Goal: Navigation & Orientation: Find specific page/section

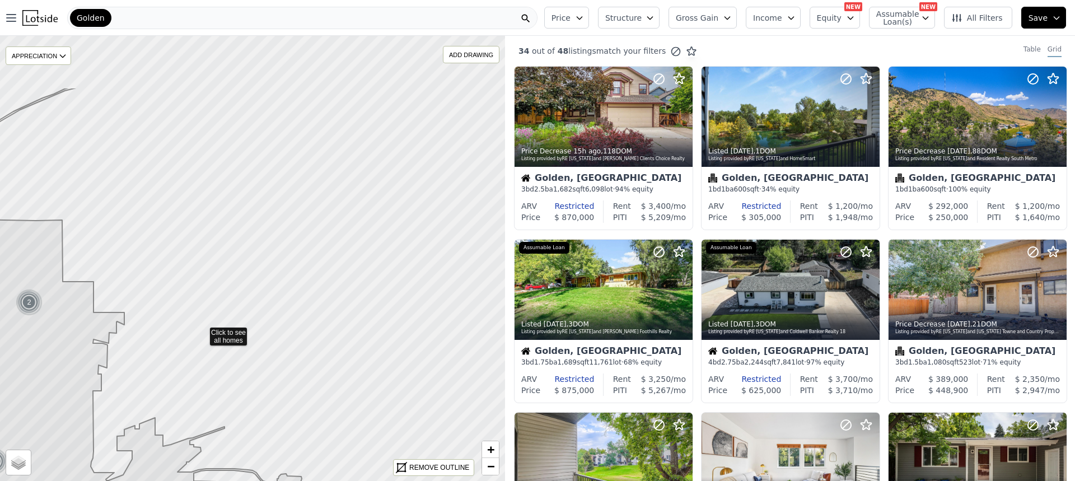
drag, startPoint x: 334, startPoint y: 233, endPoint x: 202, endPoint y: 330, distance: 163.4
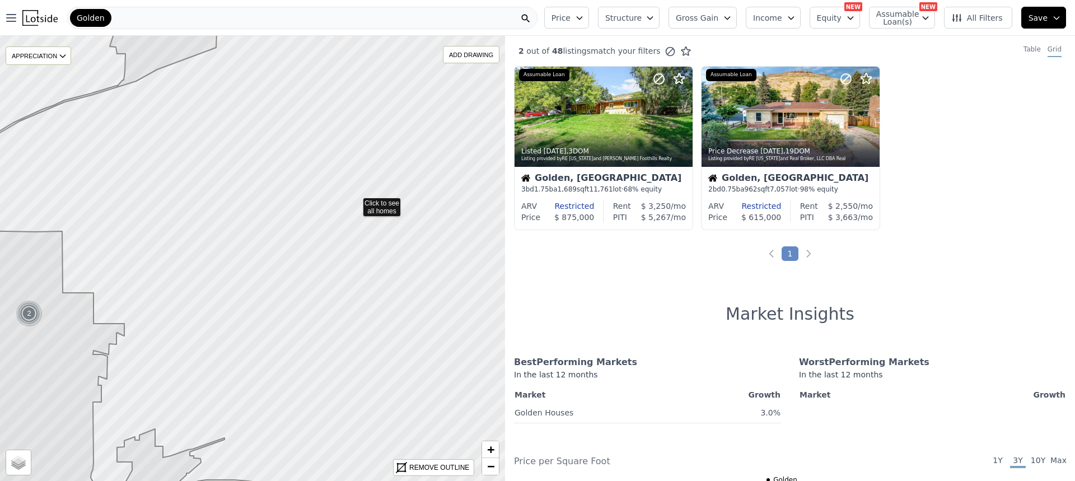
drag, startPoint x: 355, startPoint y: 188, endPoint x: 354, endPoint y: 204, distance: 16.3
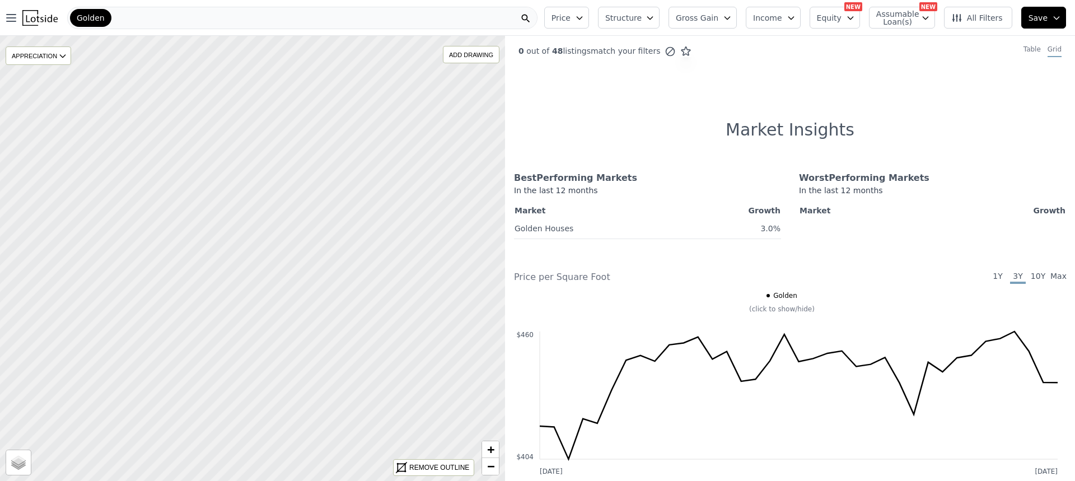
click at [96, 17] on span "Golden" at bounding box center [91, 17] width 28 height 11
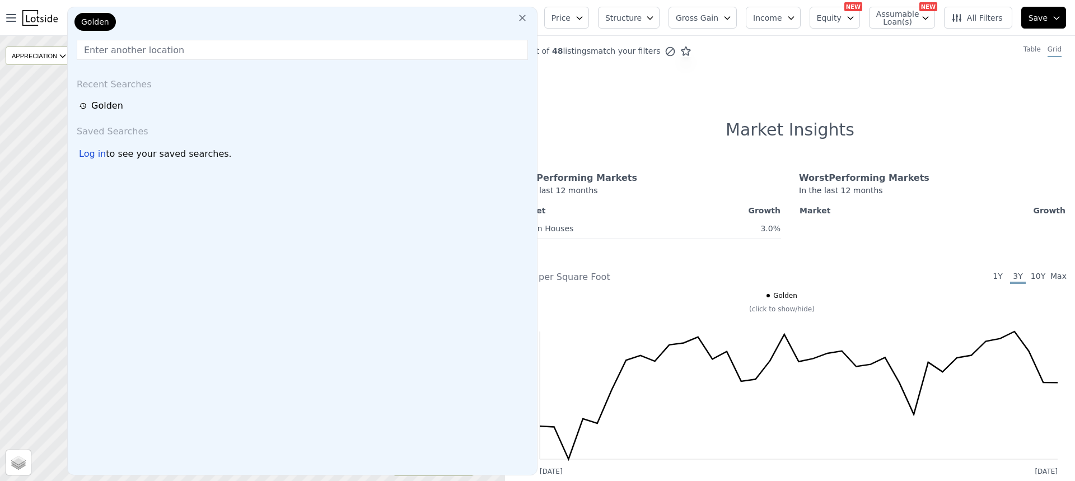
click at [148, 34] on div "Golden" at bounding box center [128, 24] width 112 height 22
click at [434, 134] on div "Saved Searches" at bounding box center [302, 129] width 460 height 27
click at [528, 18] on icon at bounding box center [522, 17] width 11 height 11
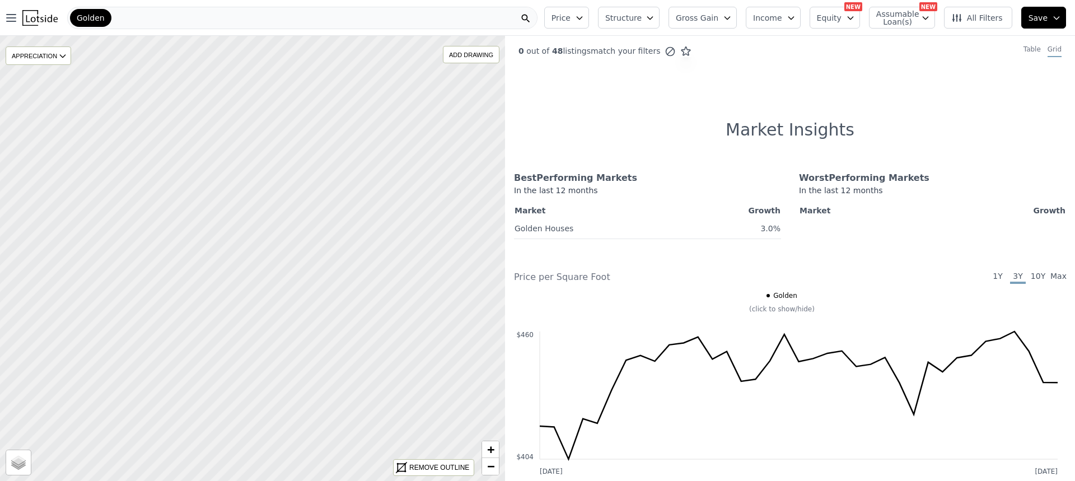
click at [137, 17] on div "Golden" at bounding box center [302, 18] width 470 height 22
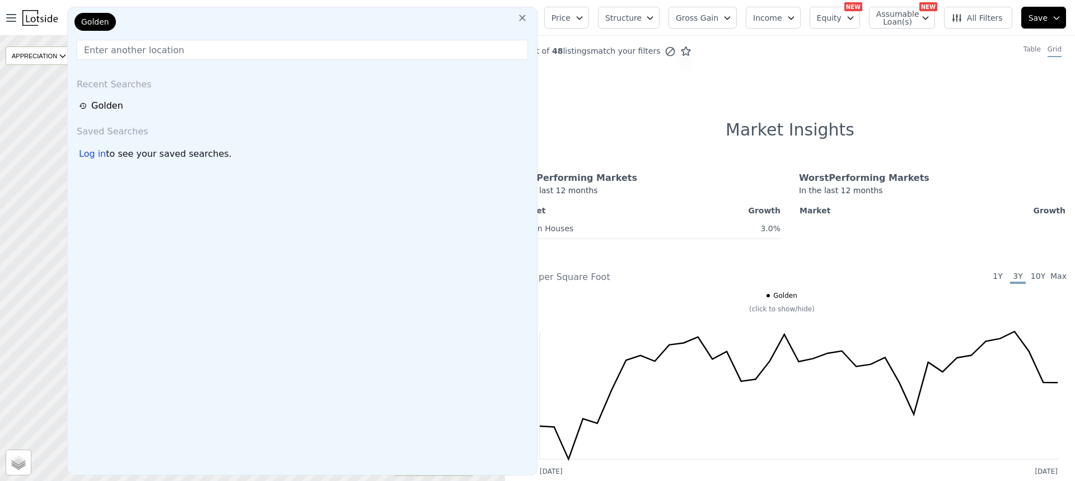
click at [130, 24] on div "Golden" at bounding box center [128, 24] width 112 height 22
click at [88, 20] on span "Golden" at bounding box center [95, 21] width 28 height 11
click at [528, 17] on icon at bounding box center [522, 17] width 11 height 11
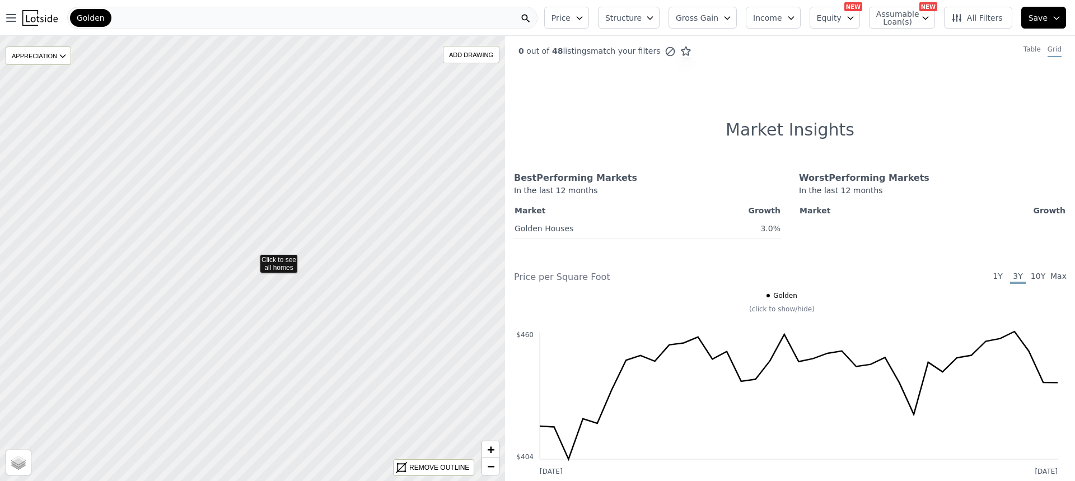
click at [364, 314] on icon at bounding box center [252, 258] width 609 height 537
click at [354, 338] on div at bounding box center [253, 259] width 606 height 534
drag, startPoint x: 369, startPoint y: 307, endPoint x: 337, endPoint y: 308, distance: 31.9
click at [337, 308] on div at bounding box center [251, 258] width 606 height 534
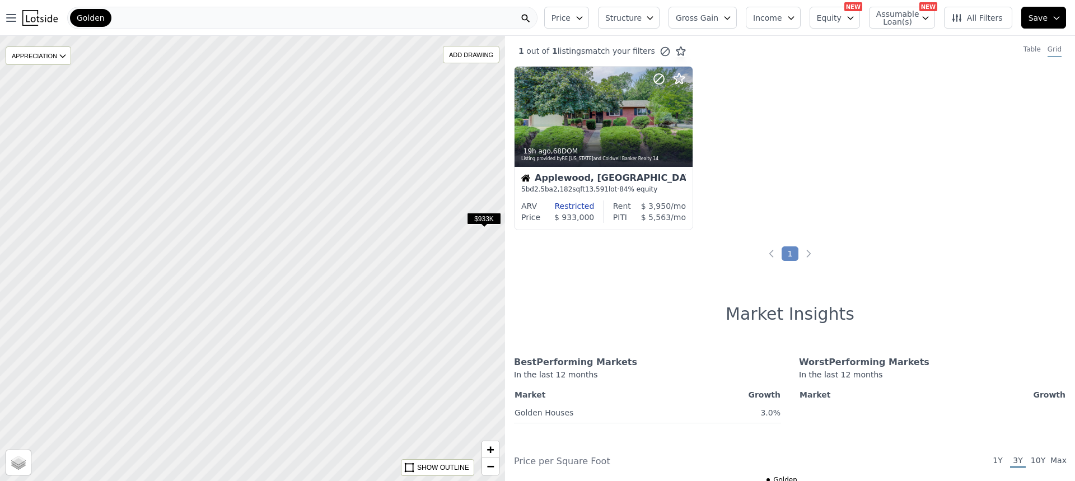
click at [440, 344] on div at bounding box center [253, 259] width 606 height 534
drag, startPoint x: 429, startPoint y: 389, endPoint x: 431, endPoint y: 221, distance: 168.5
click at [431, 221] on div at bounding box center [253, 259] width 606 height 534
drag, startPoint x: 442, startPoint y: 319, endPoint x: 407, endPoint y: 366, distance: 58.4
click at [407, 366] on div at bounding box center [253, 259] width 606 height 534
